Goal: Task Accomplishment & Management: Use online tool/utility

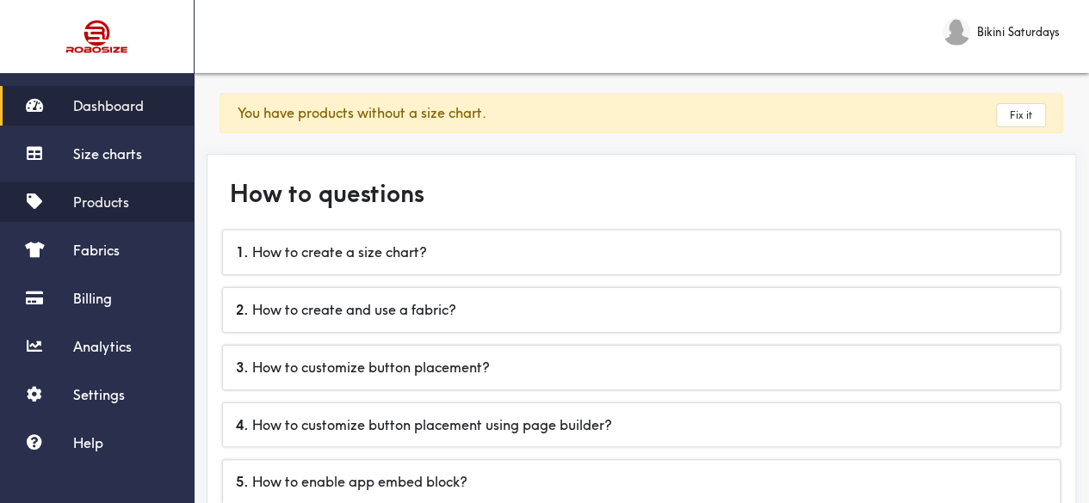
click at [97, 199] on span "Products" at bounding box center [101, 202] width 56 height 17
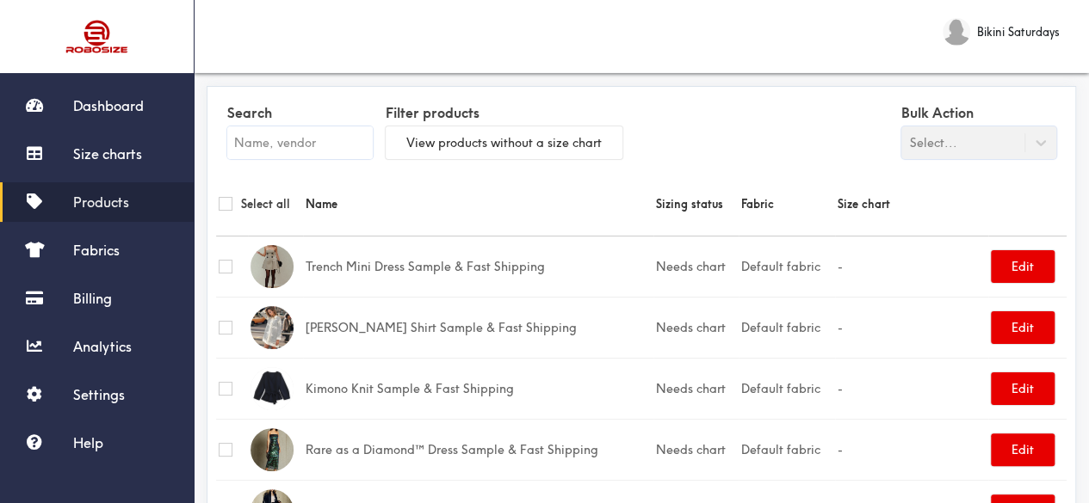
click at [321, 144] on input "text" at bounding box center [299, 143] width 145 height 33
click at [315, 140] on input "text" at bounding box center [299, 143] width 145 height 33
paste input "Isla Bucket"
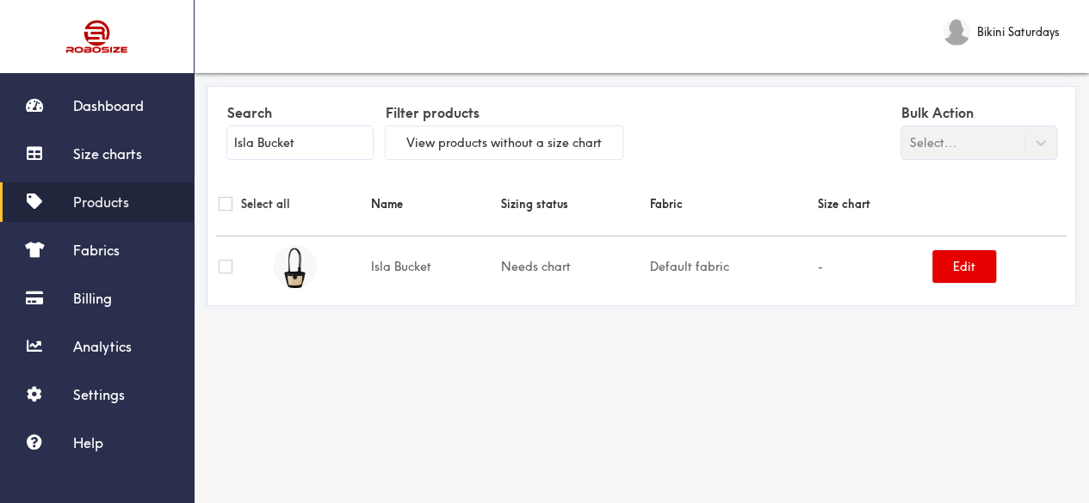
type input "Isla Bucket"
click at [417, 265] on td "Isla Bucket" at bounding box center [433, 266] width 130 height 61
click at [943, 268] on button "Edit" at bounding box center [964, 266] width 64 height 33
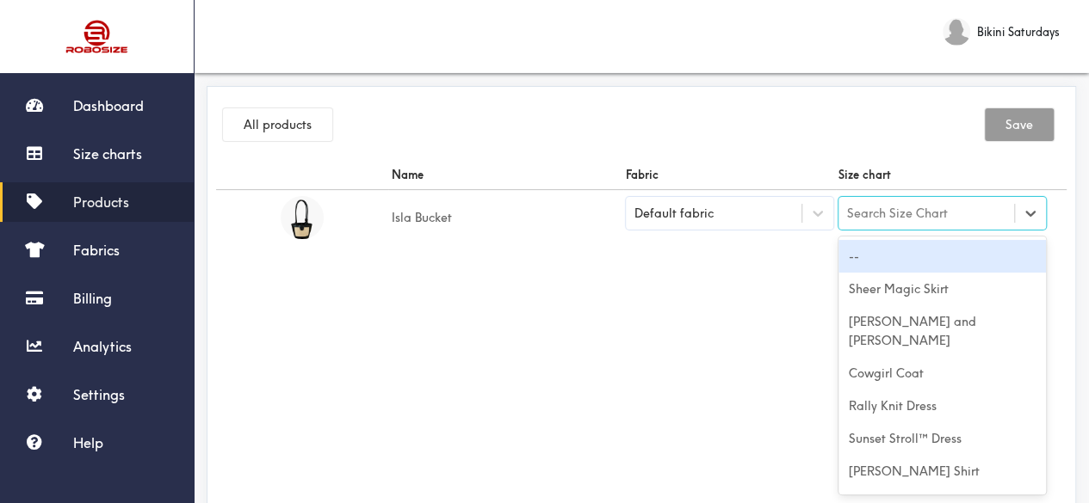
click at [878, 223] on div "Search Size Chart" at bounding box center [926, 213] width 176 height 29
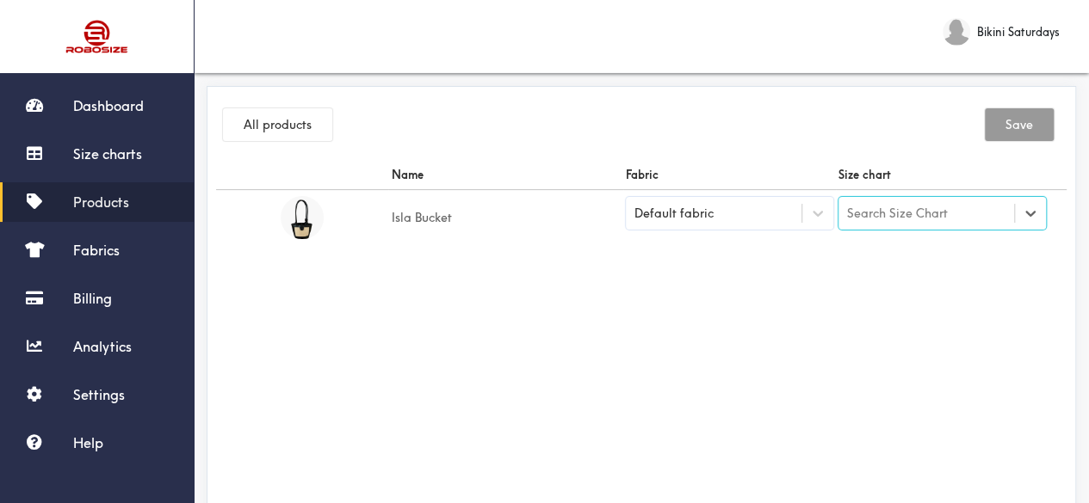
click at [878, 223] on div "Search Size Chart" at bounding box center [926, 213] width 176 height 29
click at [312, 223] on img at bounding box center [302, 217] width 43 height 43
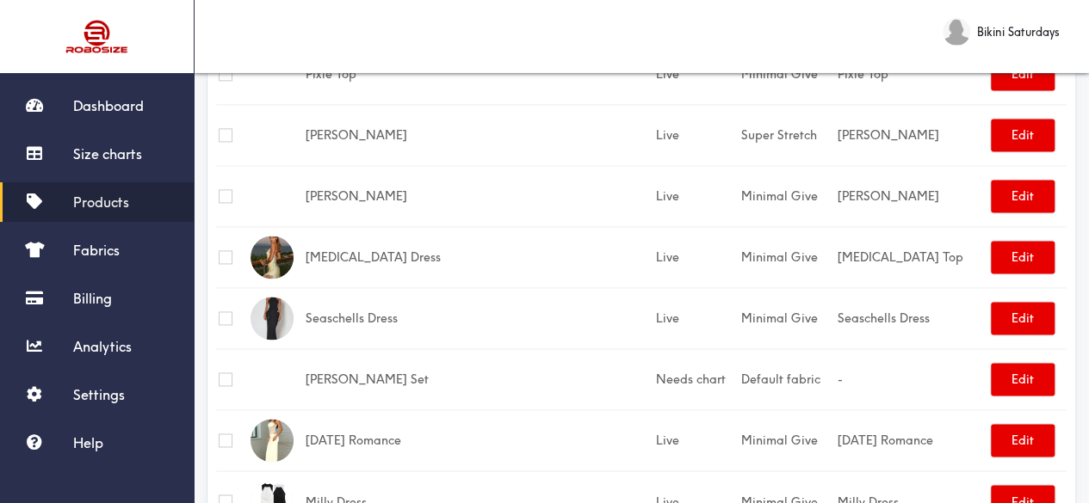
scroll to position [1205, 0]
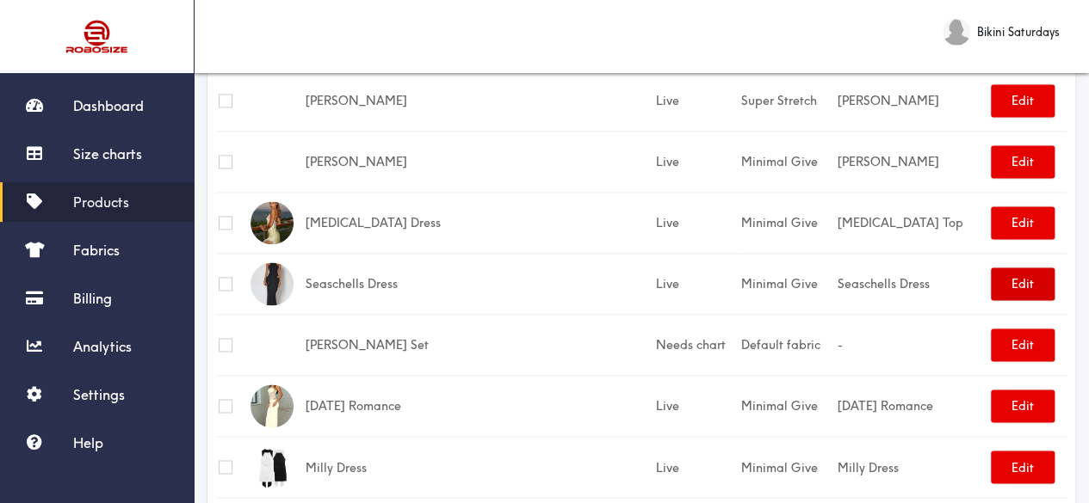
click at [1021, 281] on button "Edit" at bounding box center [1023, 284] width 64 height 33
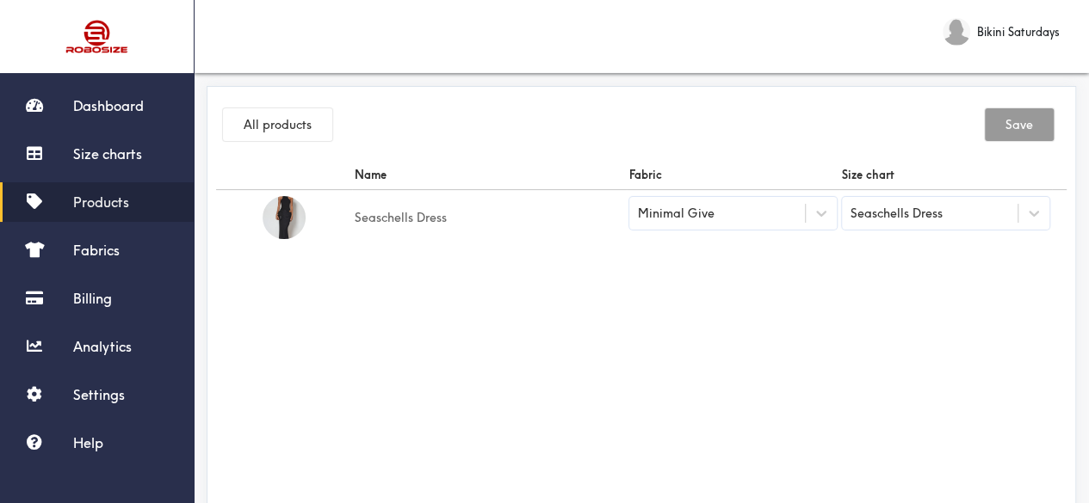
click at [893, 216] on div "Seaschells Dress" at bounding box center [896, 213] width 92 height 19
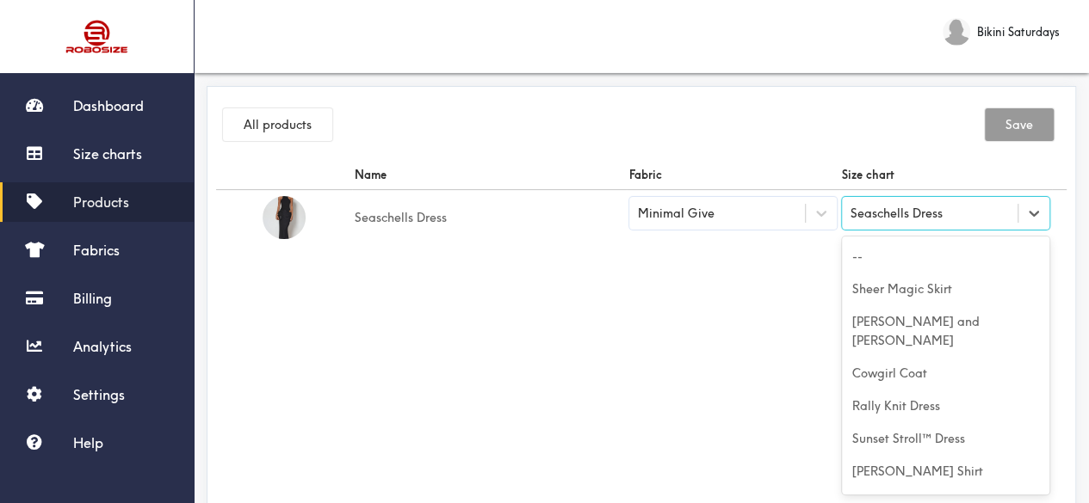
scroll to position [15854, 0]
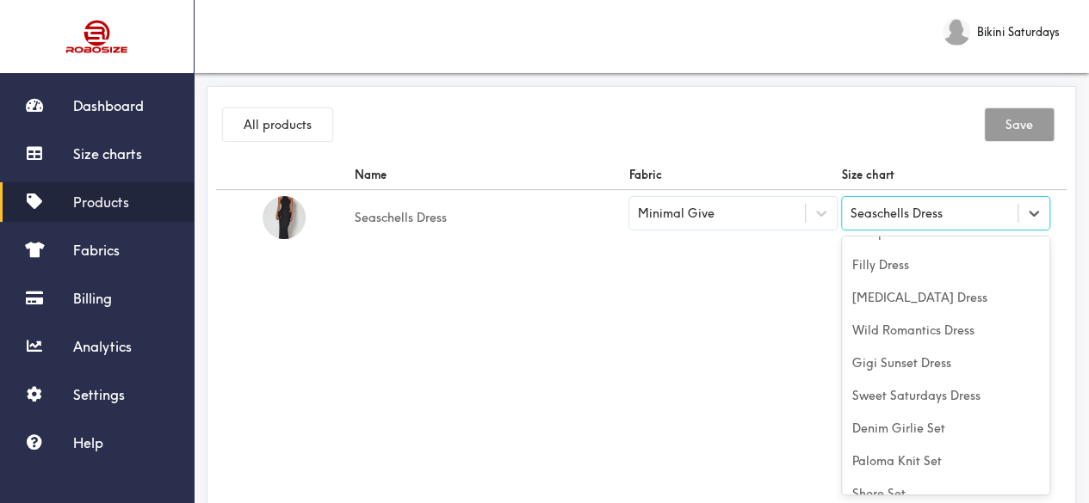
click at [893, 216] on div "Seaschells Dress" at bounding box center [896, 213] width 92 height 19
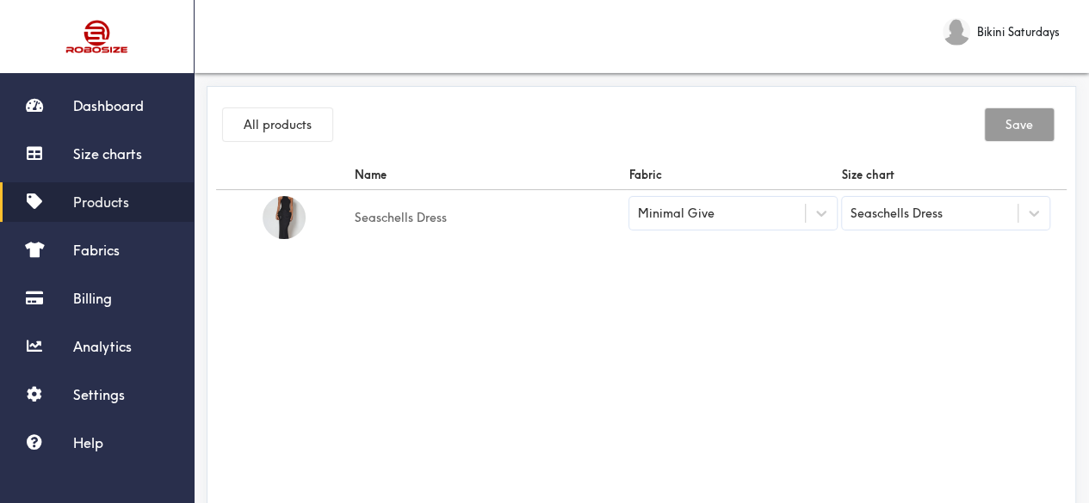
click at [408, 225] on td "Seaschells Dress" at bounding box center [489, 218] width 275 height 56
click at [246, 139] on button "All products" at bounding box center [277, 124] width 109 height 33
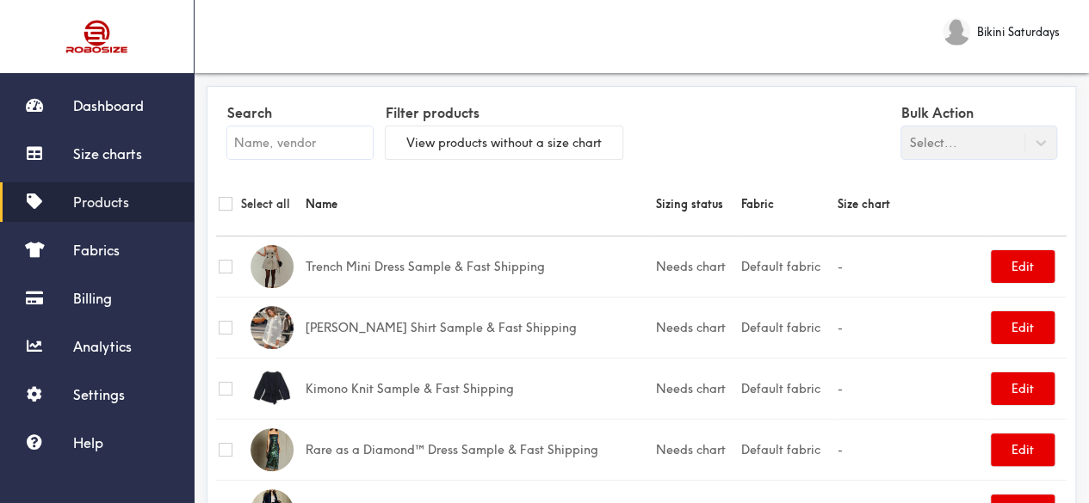
click at [1014, 157] on div "Bulk Action Select..." at bounding box center [978, 129] width 155 height 59
click at [1046, 152] on div "Bulk Action Select..." at bounding box center [978, 129] width 155 height 59
click at [114, 161] on span "Size charts" at bounding box center [107, 153] width 69 height 17
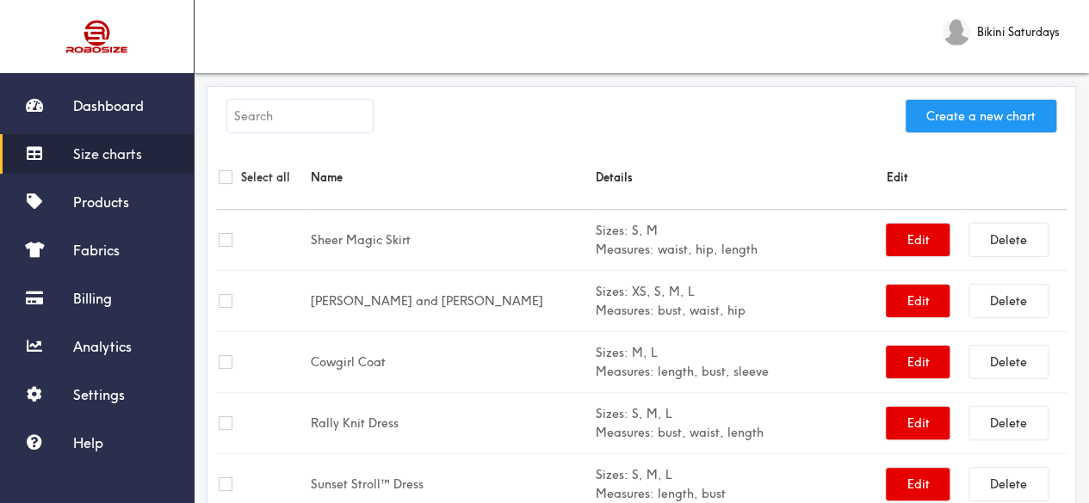
click at [976, 115] on button "Create a new chart" at bounding box center [980, 116] width 151 height 33
